Goal: Navigation & Orientation: Find specific page/section

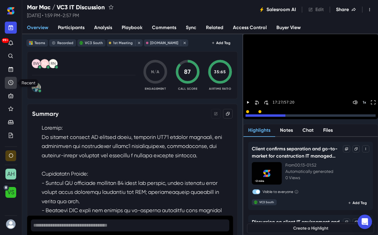
click at [11, 81] on icon "Recent" at bounding box center [11, 82] width 1 height 2
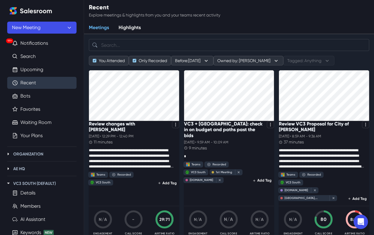
click at [36, 86] on link "Recent" at bounding box center [28, 82] width 16 height 7
